Goal: Navigation & Orientation: Find specific page/section

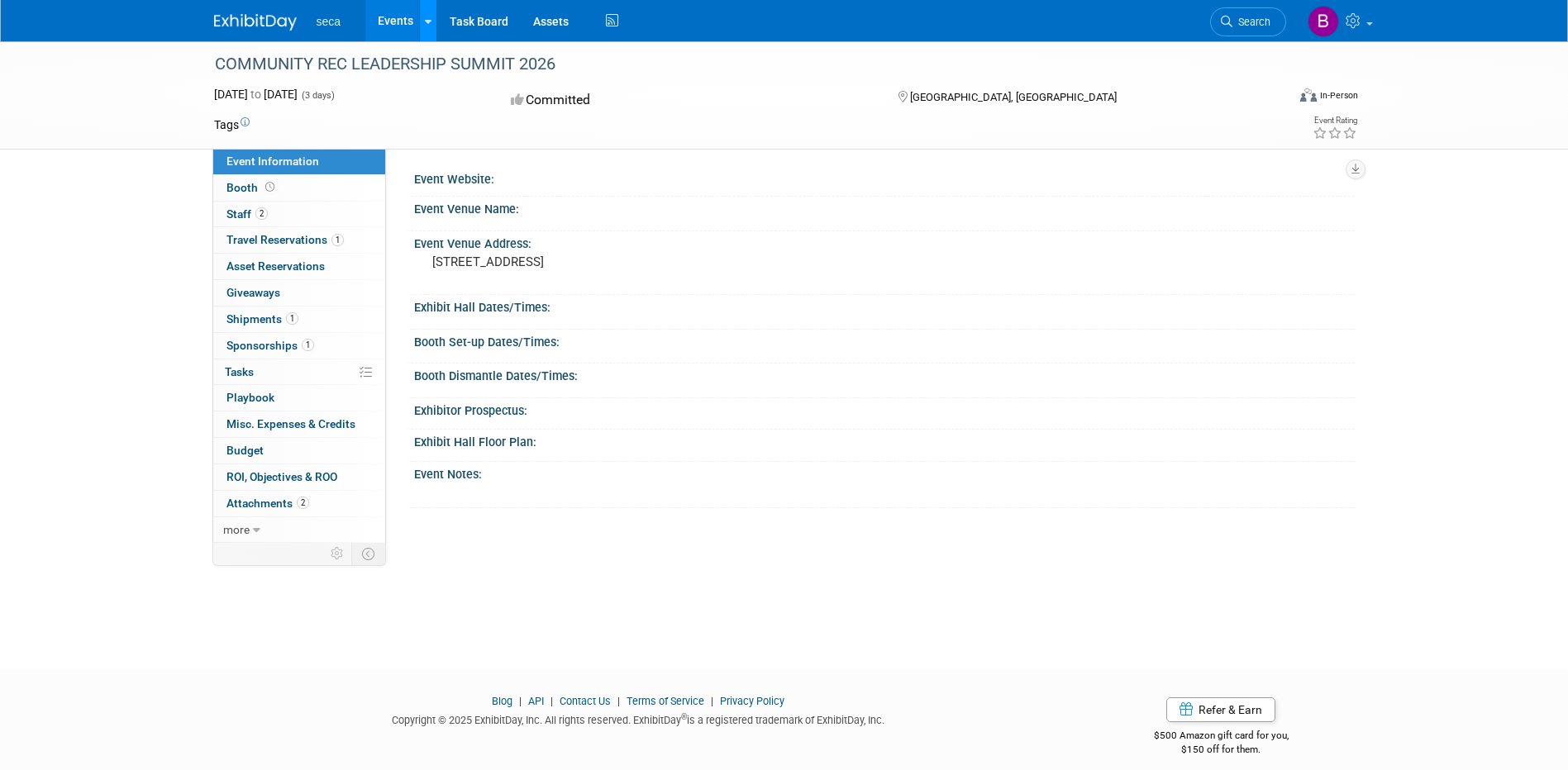
click at [426, 25] on icon at bounding box center [427, 22] width 6 height 11
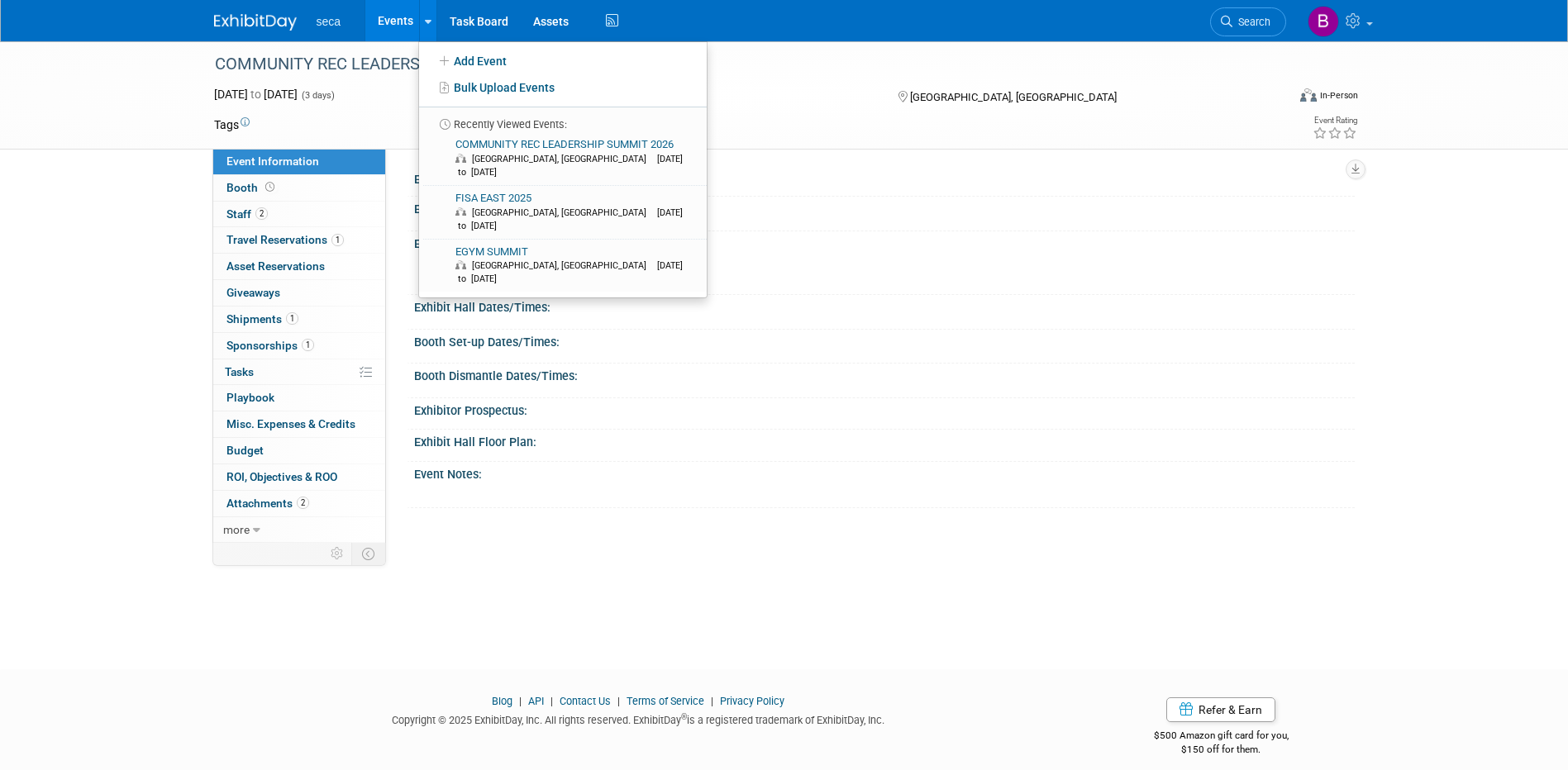
click at [400, 29] on link "Events" at bounding box center [395, 20] width 61 height 41
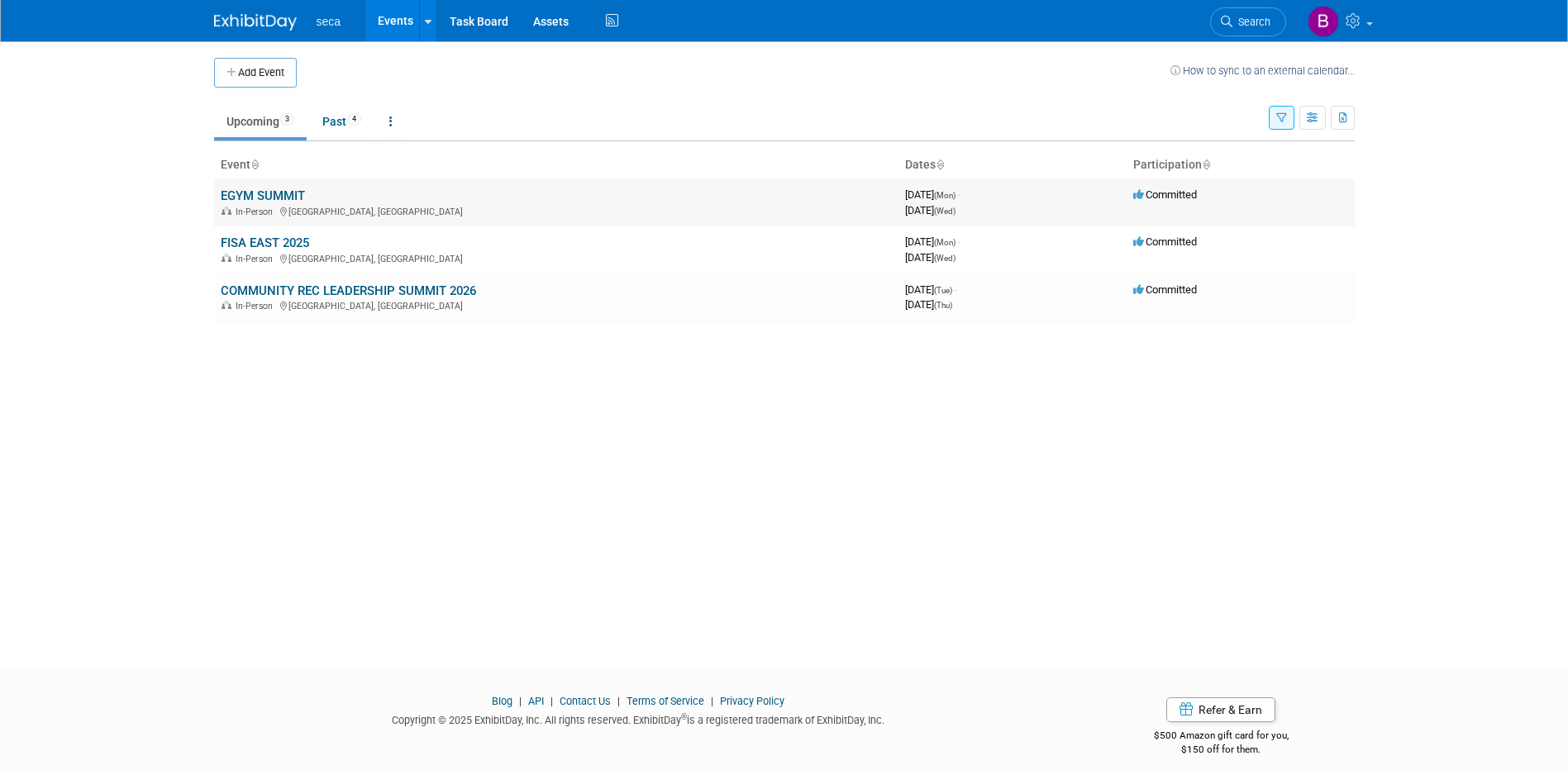
click at [294, 196] on link "EGYM SUMMIT" at bounding box center [263, 196] width 85 height 15
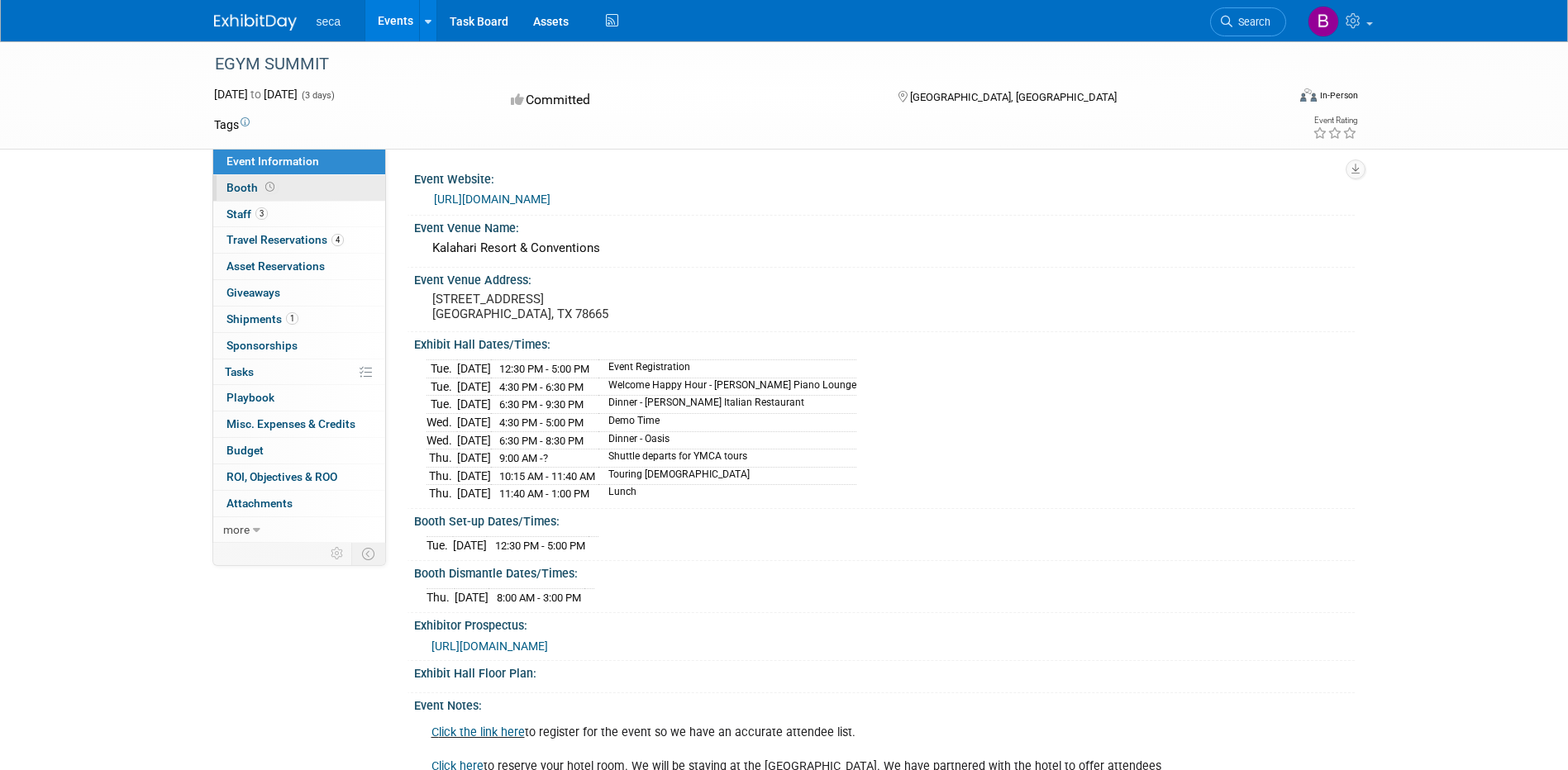
click at [244, 190] on span "Booth" at bounding box center [252, 187] width 52 height 13
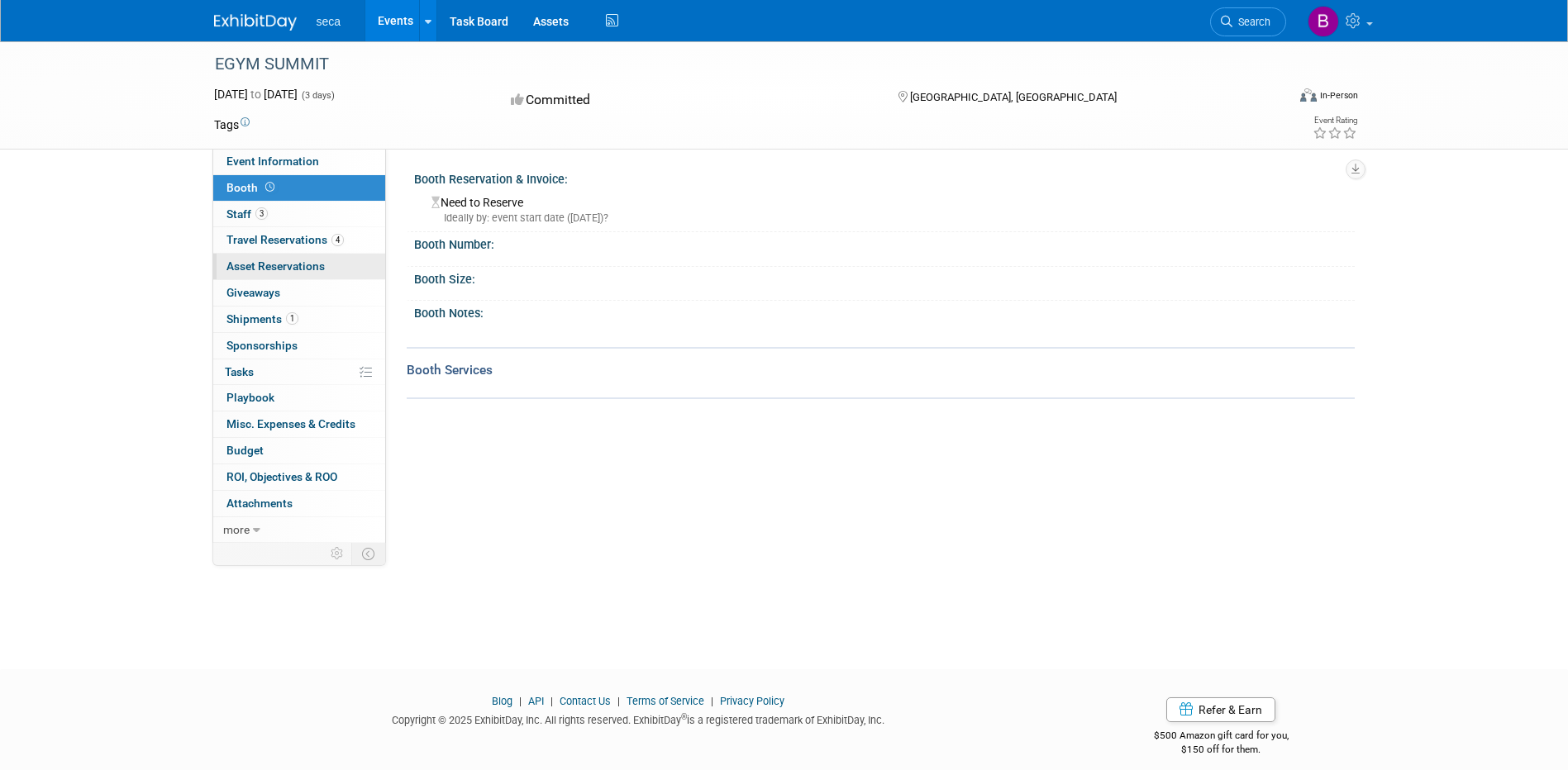
click at [280, 263] on span "Asset Reservations 0" at bounding box center [275, 266] width 99 height 13
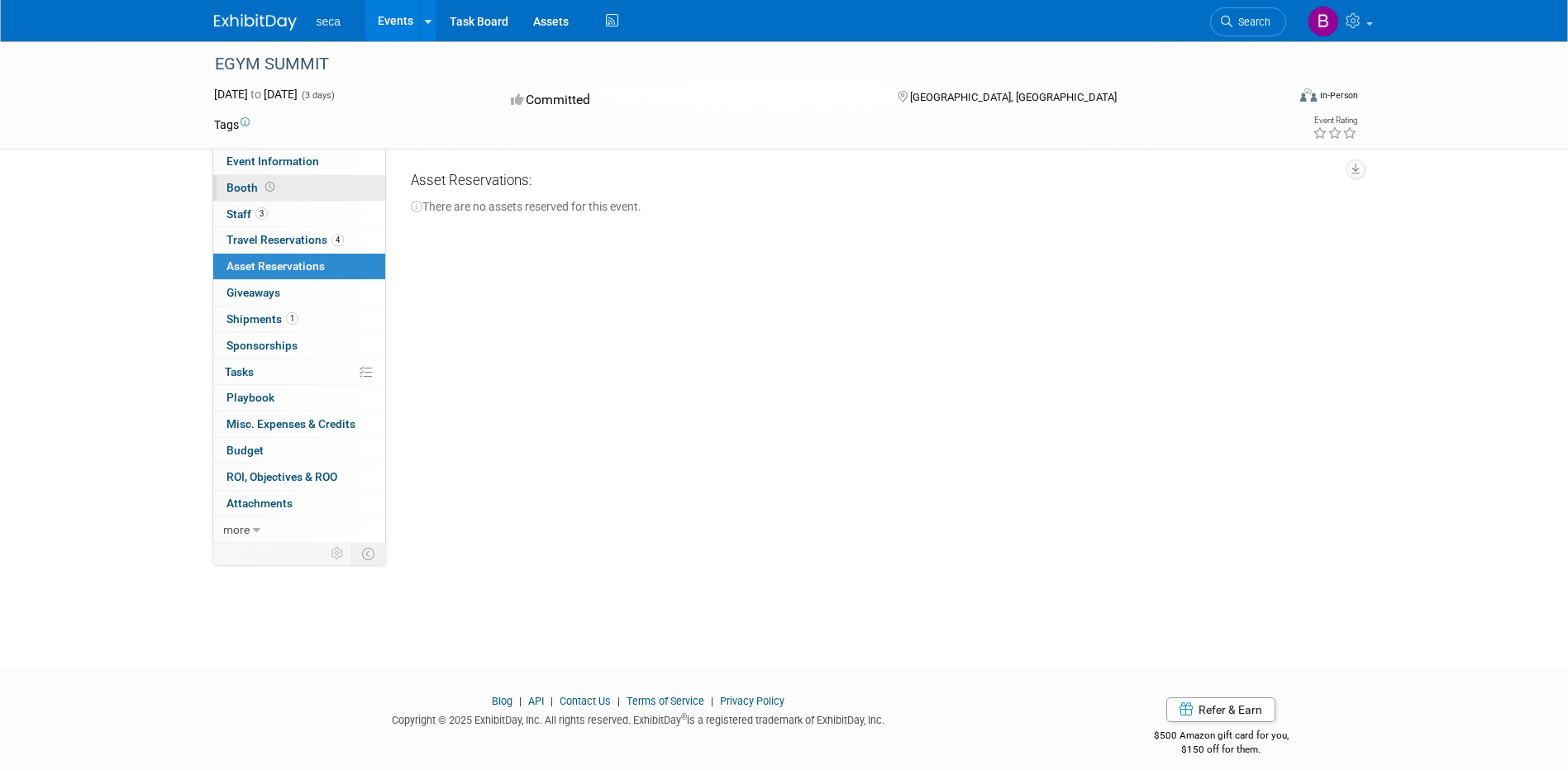
click at [249, 191] on span "Booth" at bounding box center [252, 187] width 52 height 13
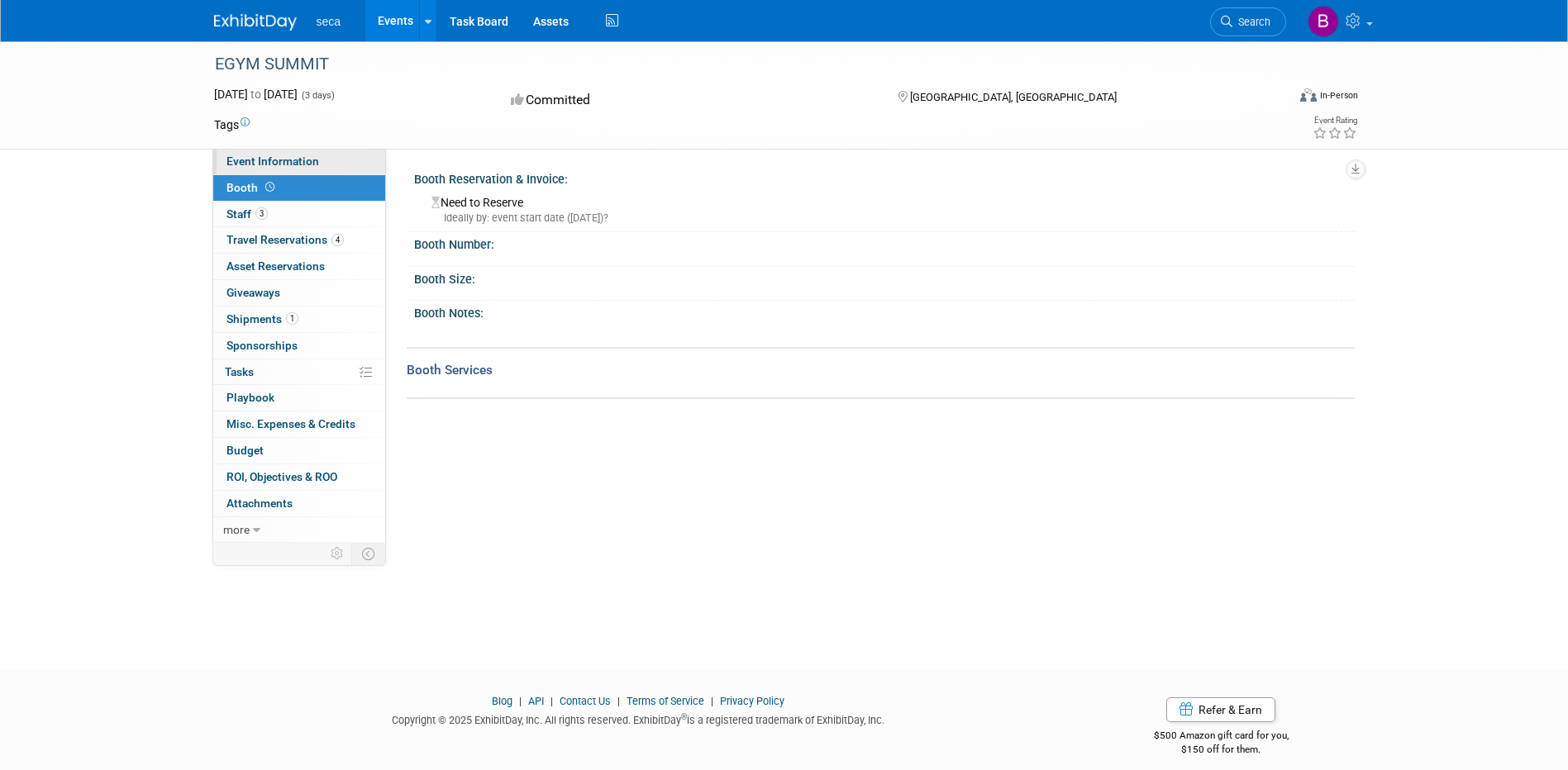
click at [251, 160] on span "Event Information" at bounding box center [272, 161] width 93 height 13
